Goal: Information Seeking & Learning: Learn about a topic

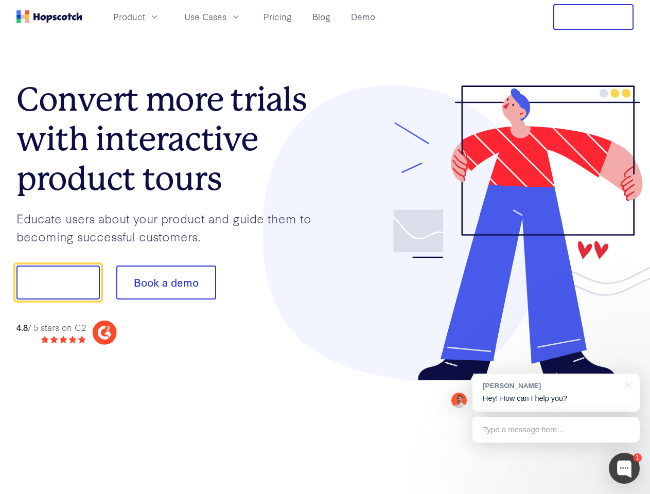
click at [325, 247] on div at bounding box center [479, 233] width 309 height 296
click at [145, 16] on span "Product" at bounding box center [129, 16] width 32 height 13
click at [227, 16] on span "Use Cases" at bounding box center [205, 16] width 42 height 13
click at [594, 17] on button "Free Trial" at bounding box center [594, 17] width 80 height 26
click at [58, 283] on button "Show me!" at bounding box center [57, 283] width 83 height 34
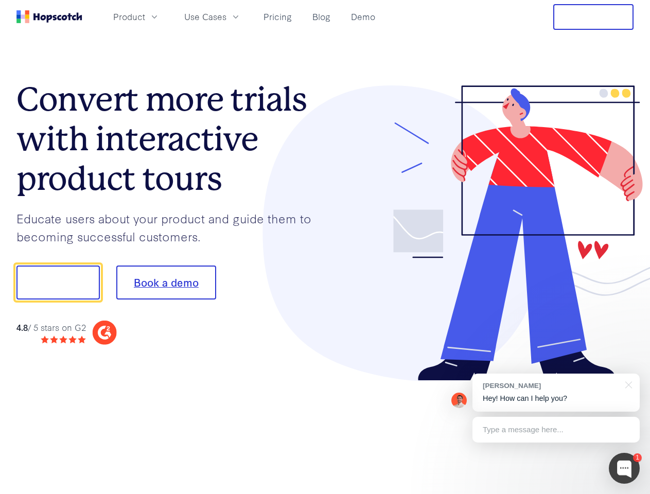
click at [166, 283] on button "Book a demo" at bounding box center [166, 283] width 100 height 34
click at [625, 469] on div at bounding box center [624, 468] width 31 height 31
click at [556, 393] on div "[PERSON_NAME] Hey! How can I help you?" at bounding box center [556, 393] width 167 height 38
click at [627, 384] on div at bounding box center [543, 350] width 193 height 205
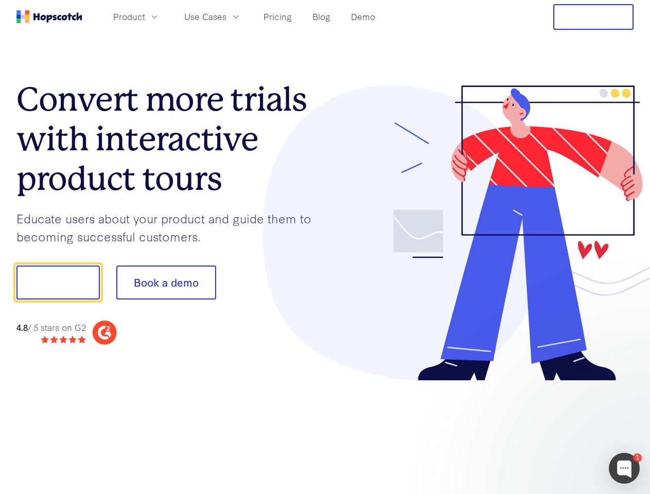
click at [556, 430] on div at bounding box center [543, 350] width 193 height 205
